Goal: Ask a question

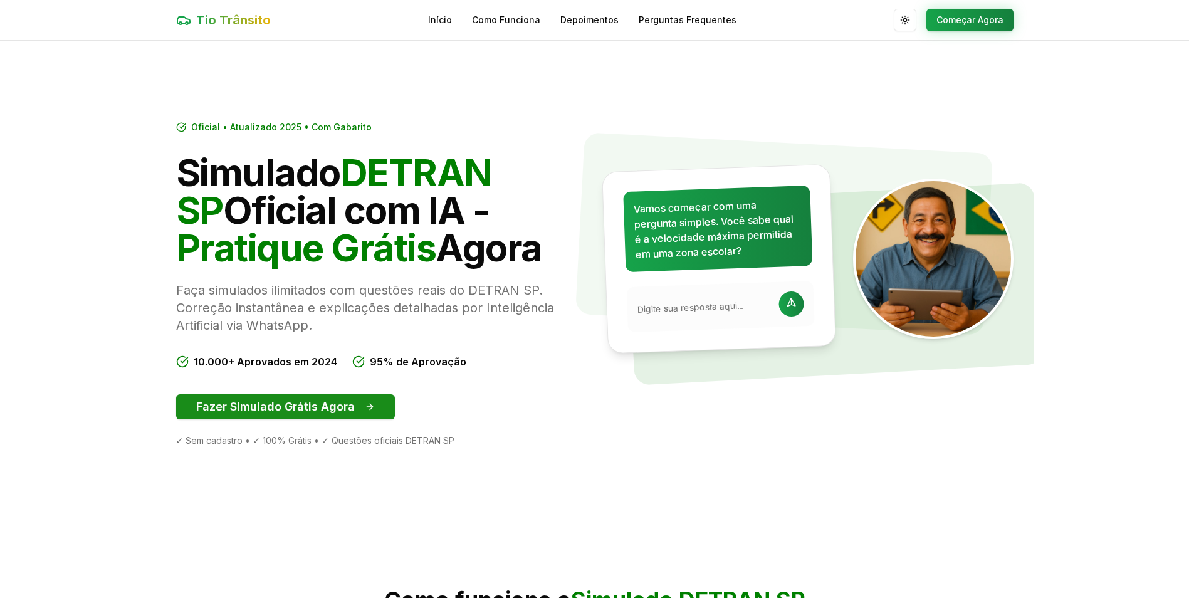
click at [320, 413] on button "Fazer Simulado Grátis Agora" at bounding box center [285, 406] width 219 height 25
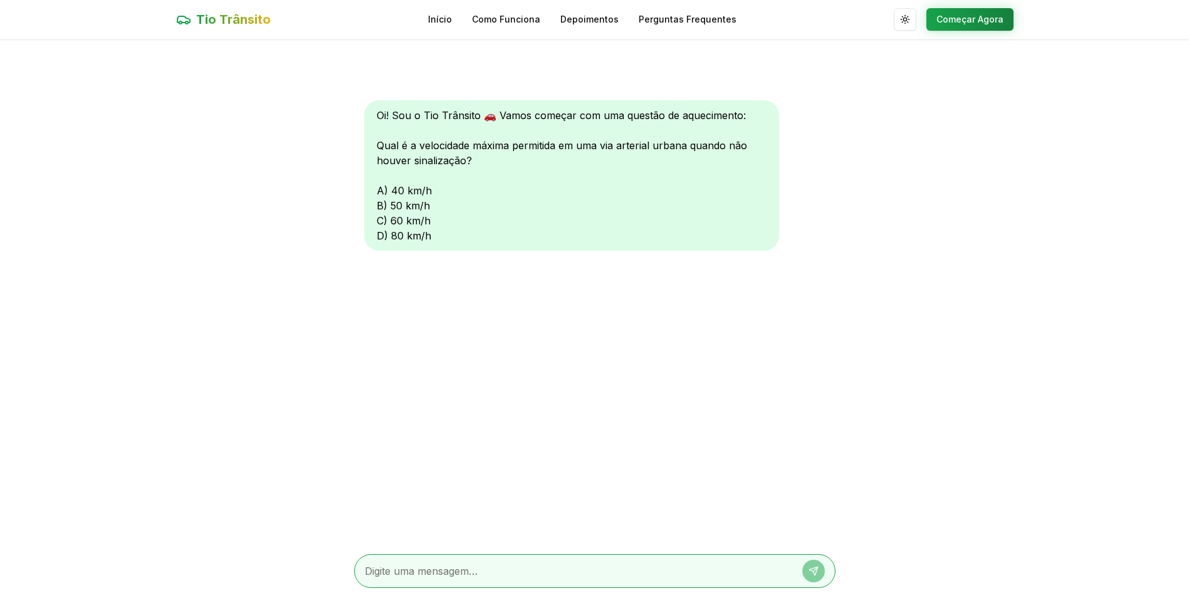
click at [562, 577] on textarea at bounding box center [577, 570] width 425 height 15
type textarea "c"
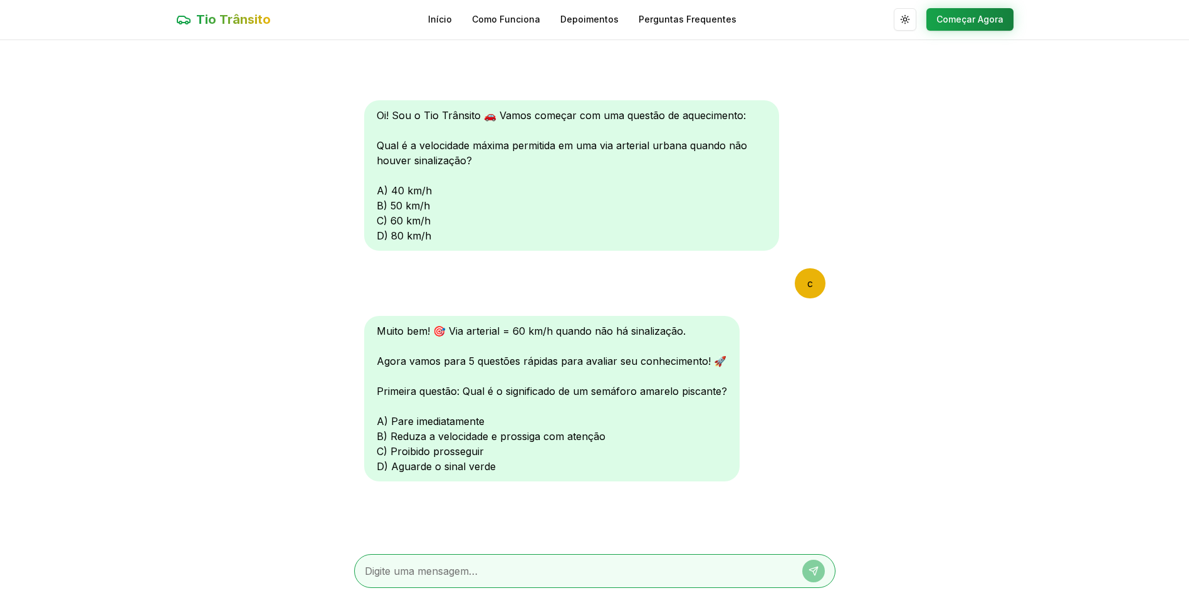
type textarea "b"
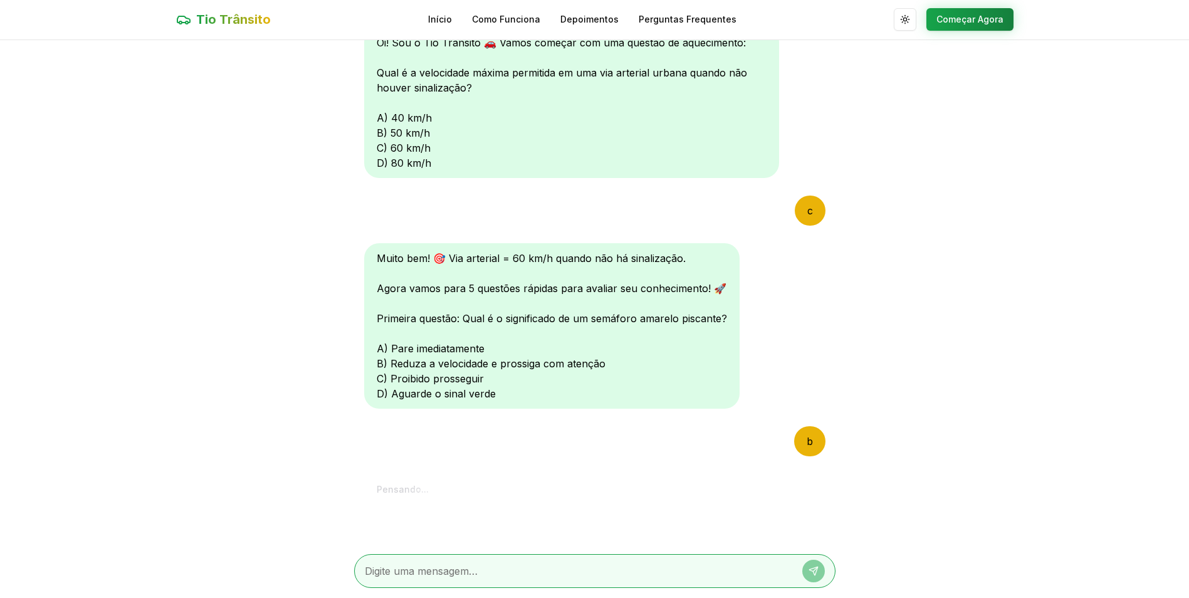
scroll to position [306, 0]
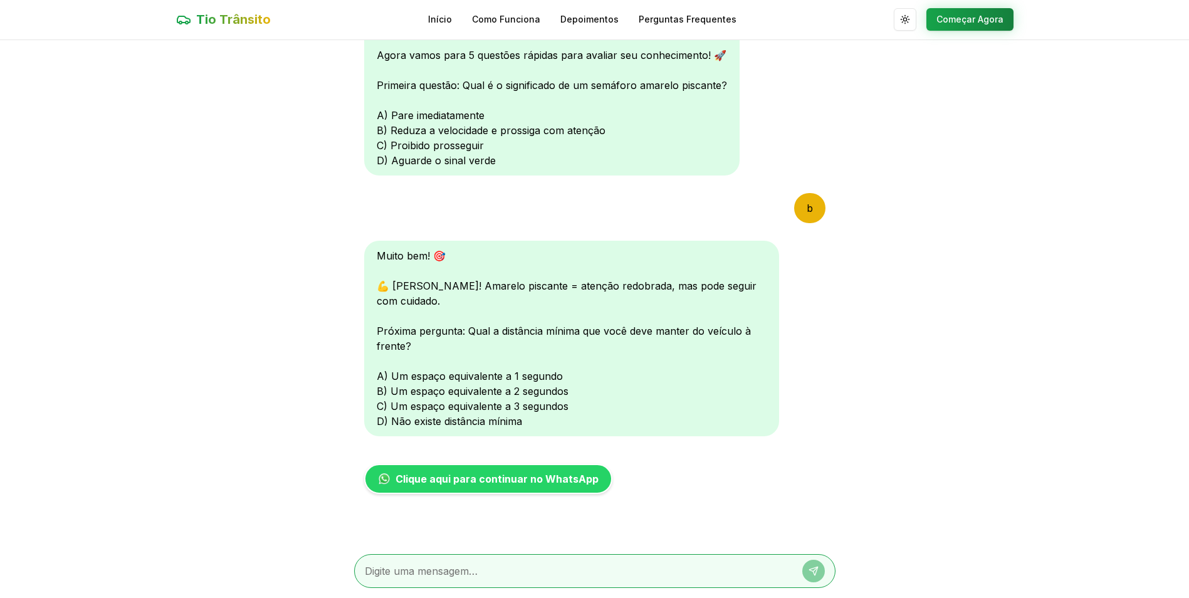
type textarea "3"
type textarea "c"
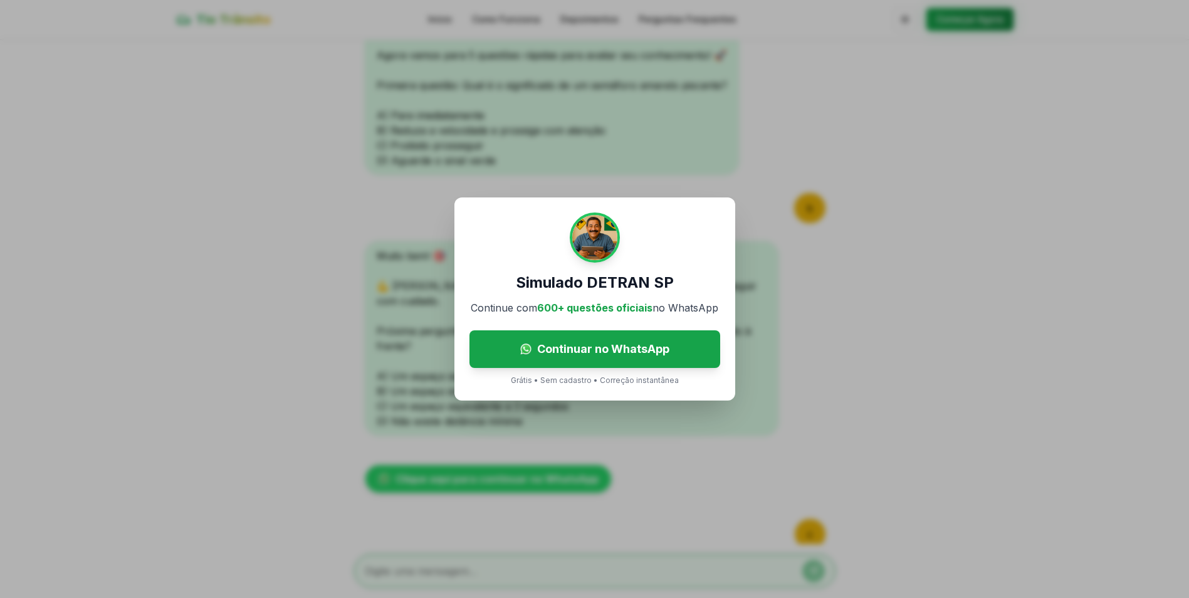
scroll to position [567, 0]
